Goal: Navigation & Orientation: Find specific page/section

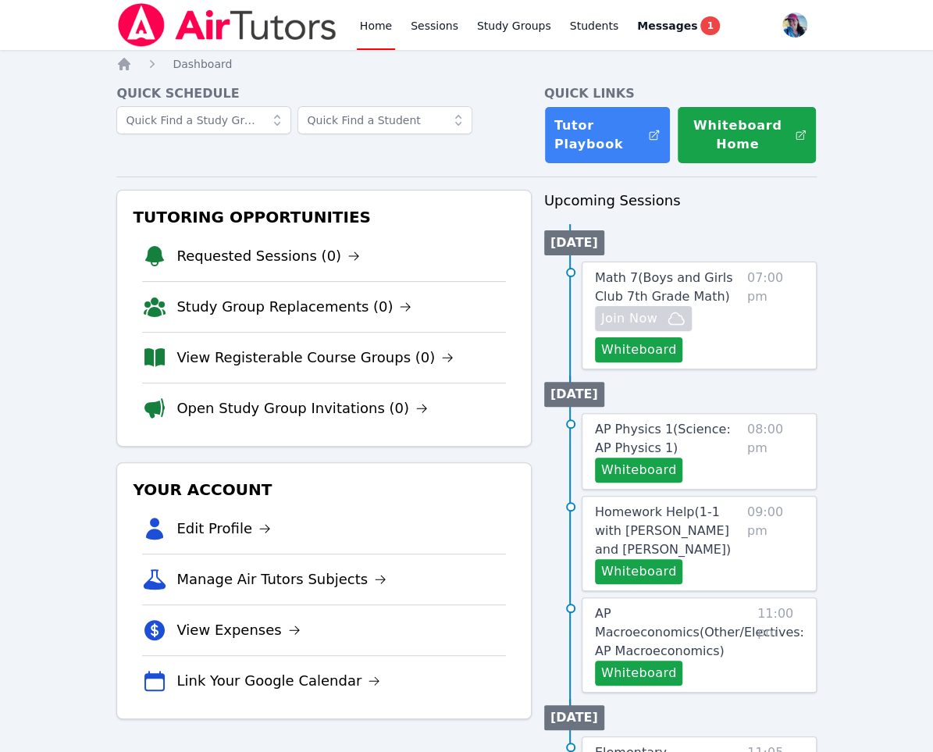
click at [370, 32] on link "Home" at bounding box center [376, 25] width 38 height 50
